Goal: Check status

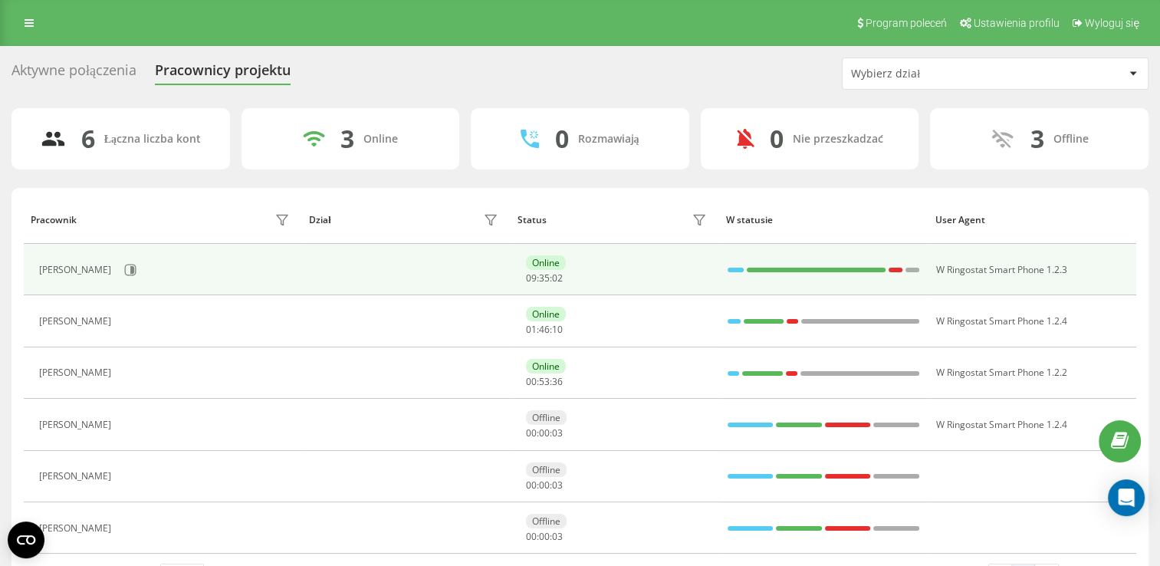
click at [159, 268] on div "[PERSON_NAME]" at bounding box center [166, 270] width 255 height 26
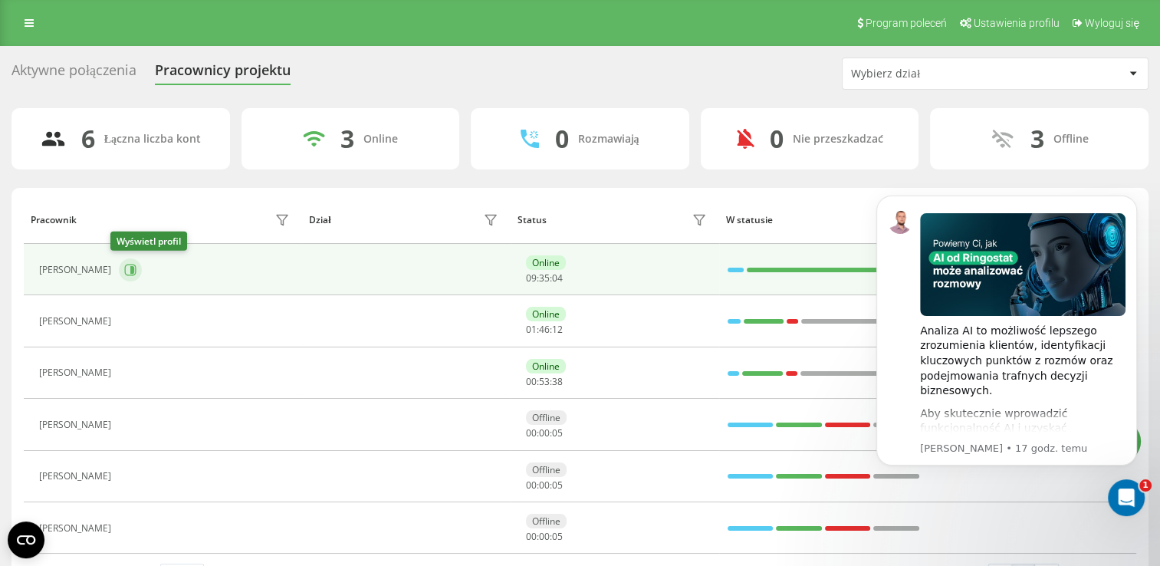
click at [125, 268] on icon at bounding box center [131, 270] width 12 height 12
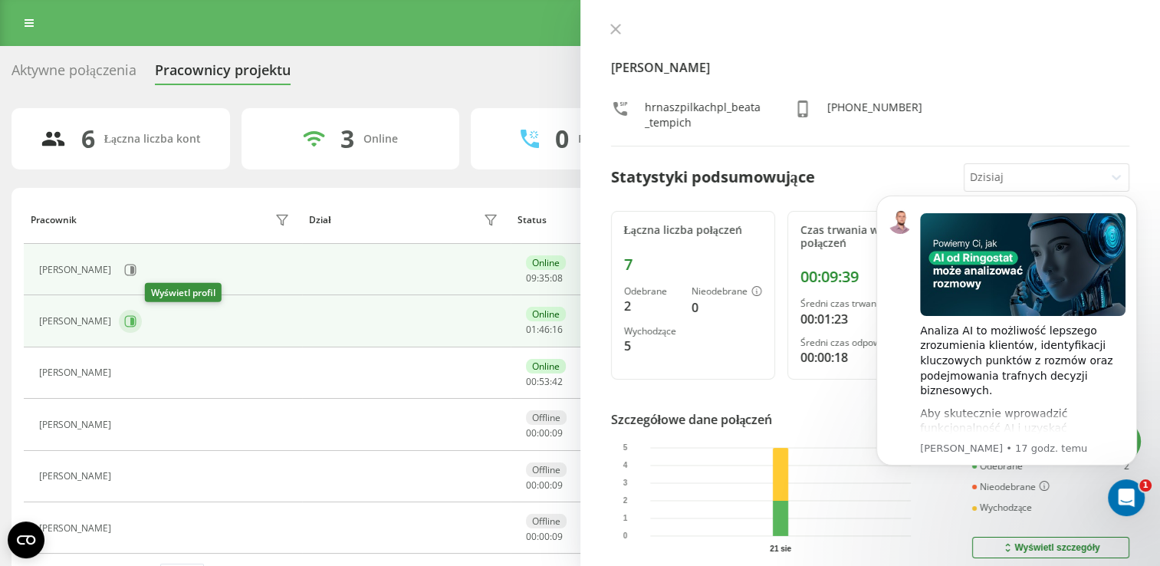
click at [136, 319] on icon at bounding box center [130, 321] width 12 height 12
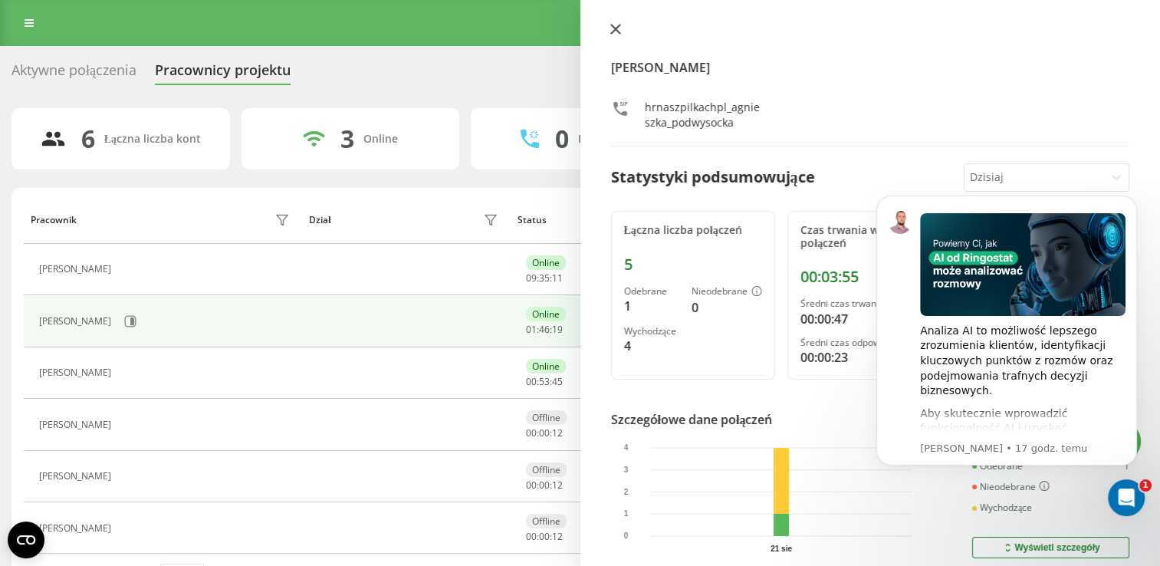
click at [615, 23] on button at bounding box center [616, 30] width 20 height 15
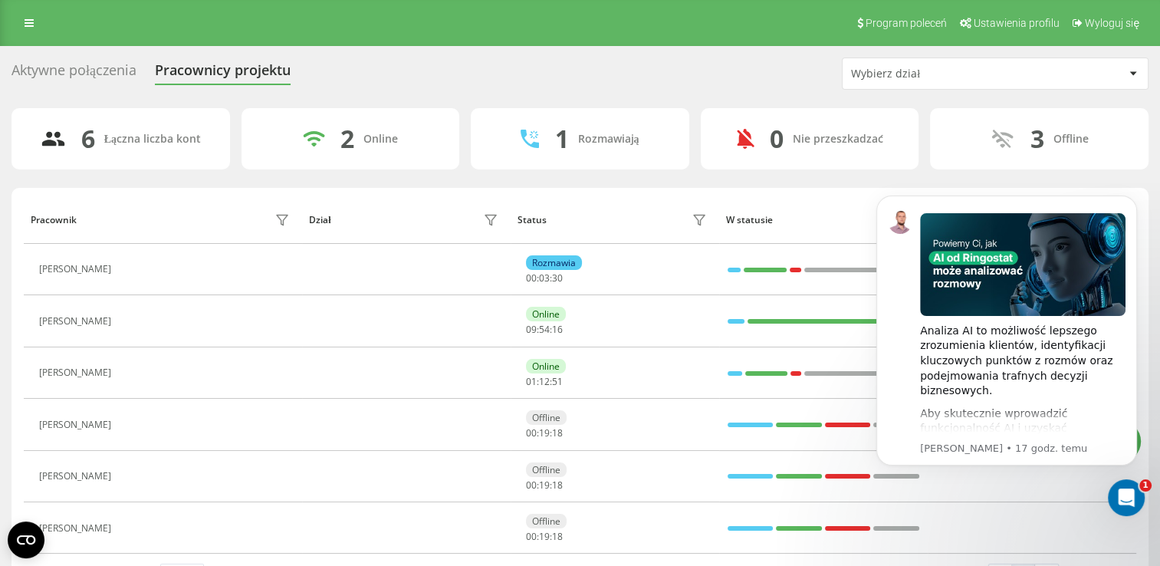
click at [823, 205] on th "W statusie" at bounding box center [823, 220] width 209 height 48
